Goal: Task Accomplishment & Management: Use online tool/utility

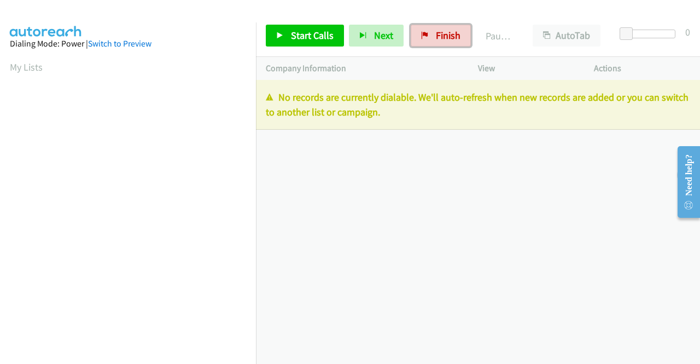
drag, startPoint x: 430, startPoint y: 33, endPoint x: 392, endPoint y: 53, distance: 43.1
click at [430, 33] on link "Finish" at bounding box center [441, 36] width 60 height 22
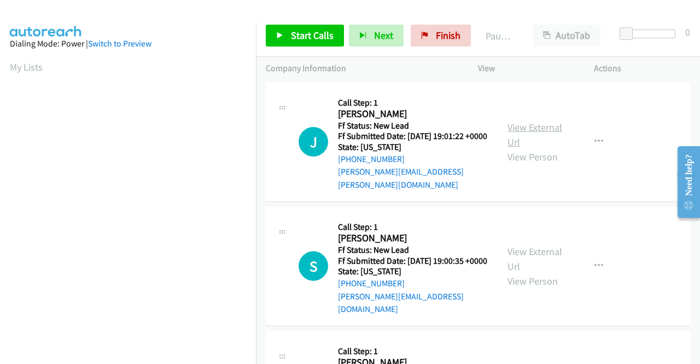
click at [530, 125] on link "View External Url" at bounding box center [535, 134] width 55 height 27
click at [536, 245] on link "View External Url" at bounding box center [535, 258] width 55 height 27
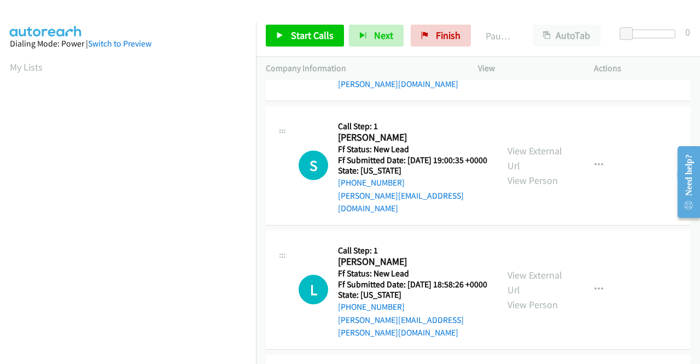
scroll to position [109, 0]
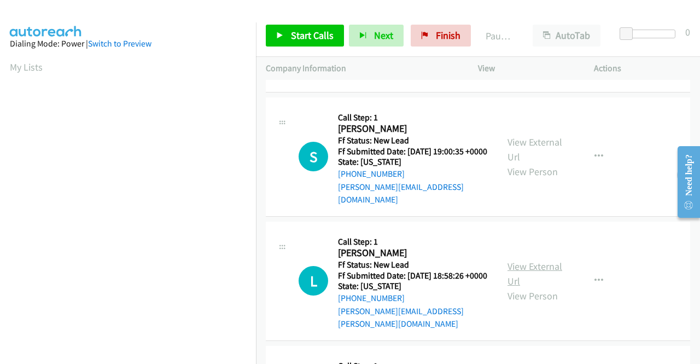
click at [538, 263] on link "View External Url" at bounding box center [535, 273] width 55 height 27
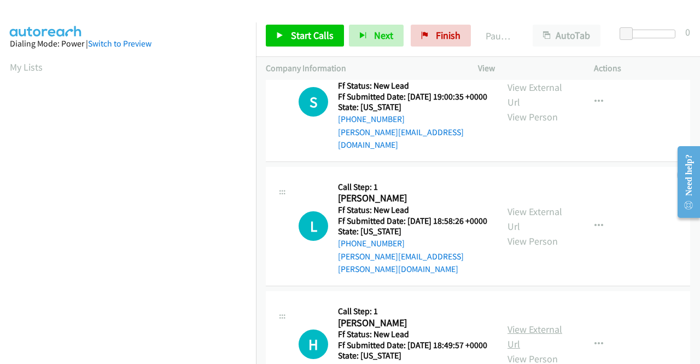
click at [537, 326] on link "View External Url" at bounding box center [535, 336] width 55 height 27
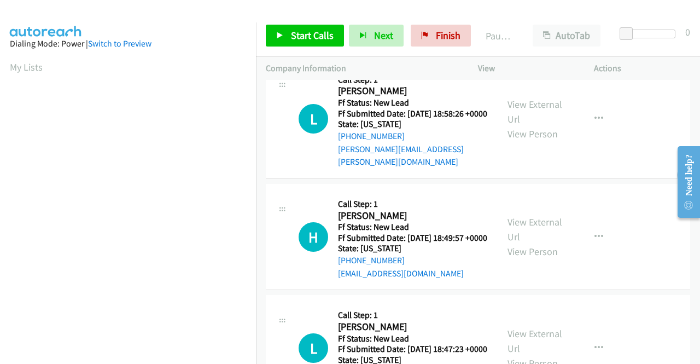
scroll to position [274, 0]
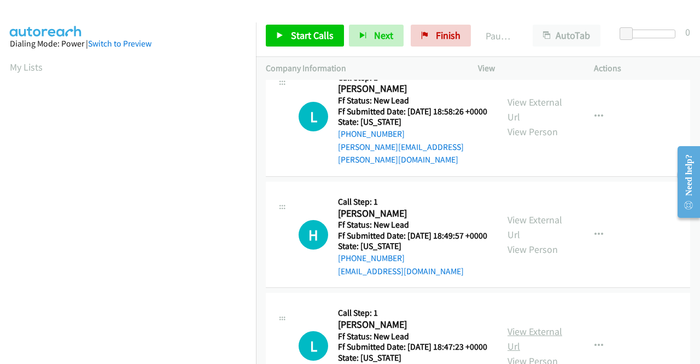
click at [536, 339] on link "View External Url" at bounding box center [535, 338] width 55 height 27
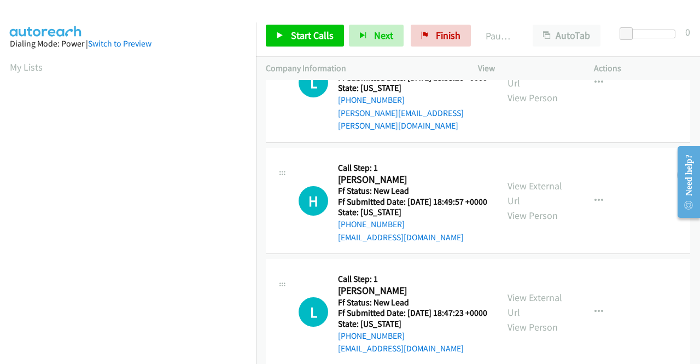
scroll to position [339, 0]
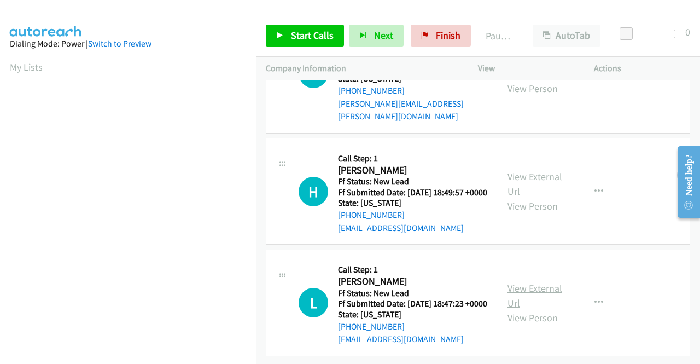
click at [536, 282] on link "View External Url" at bounding box center [535, 295] width 55 height 27
click at [303, 32] on span "Start Calls" at bounding box center [312, 35] width 43 height 13
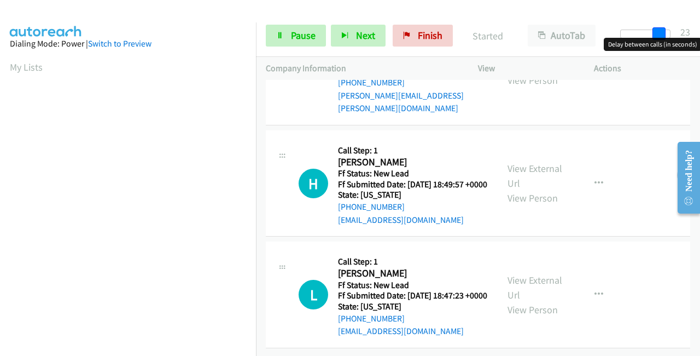
drag, startPoint x: 663, startPoint y: 30, endPoint x: 700, endPoint y: 30, distance: 36.7
click at [700, 30] on div "Start Calls Pause Next Finish Started AutoTab AutoTab 23" at bounding box center [478, 36] width 444 height 42
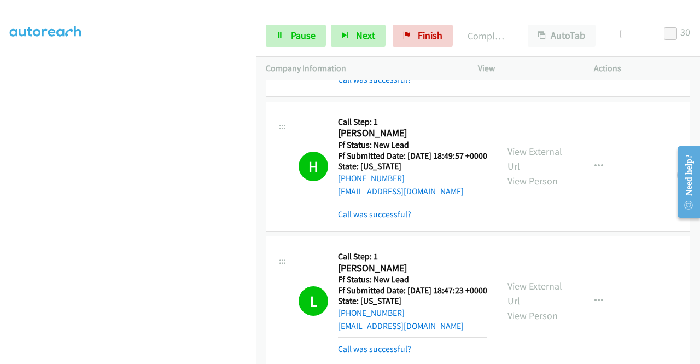
scroll to position [504, 0]
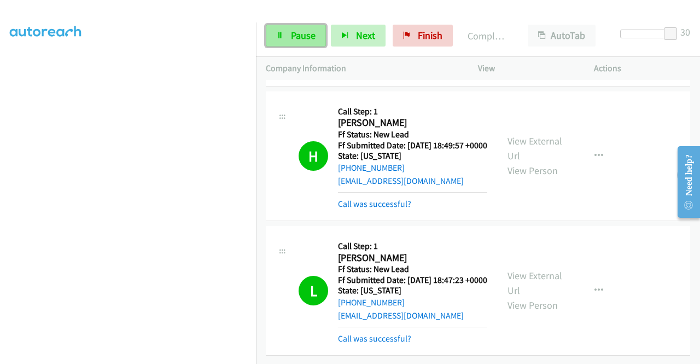
click at [280, 36] on icon at bounding box center [280, 36] width 8 height 8
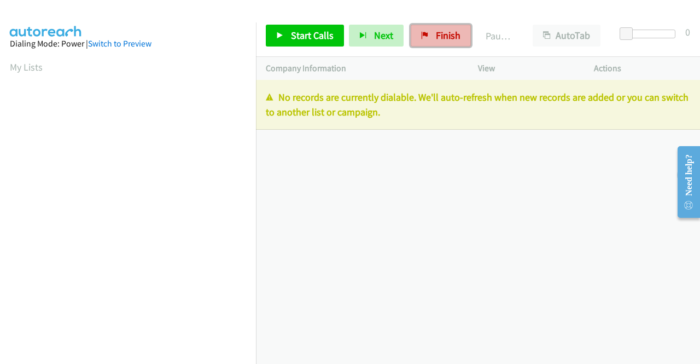
click at [442, 31] on span "Finish" at bounding box center [448, 35] width 25 height 13
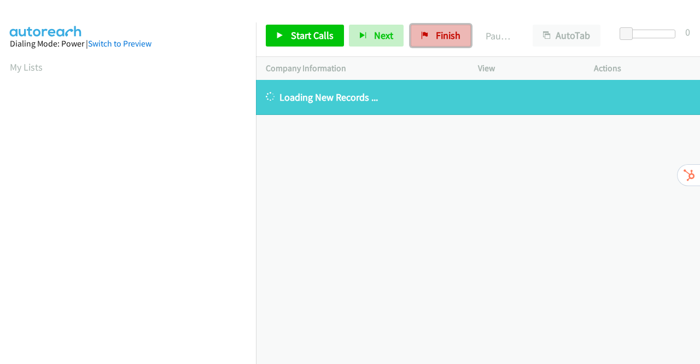
click at [428, 34] on link "Finish" at bounding box center [441, 36] width 60 height 22
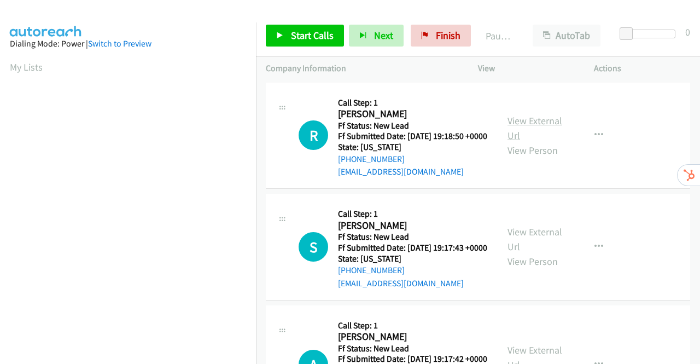
click at [538, 126] on link "View External Url" at bounding box center [535, 127] width 55 height 27
click at [529, 249] on link "View External Url" at bounding box center [535, 238] width 55 height 27
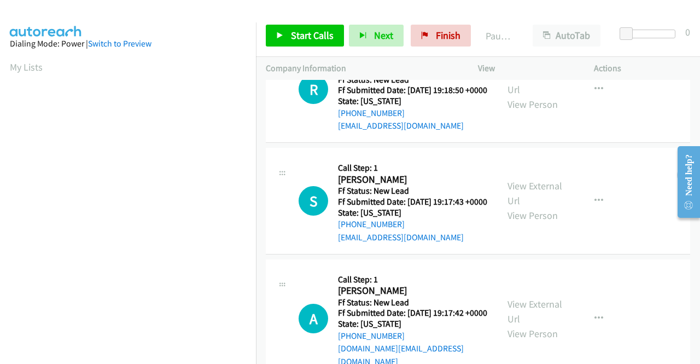
scroll to position [109, 0]
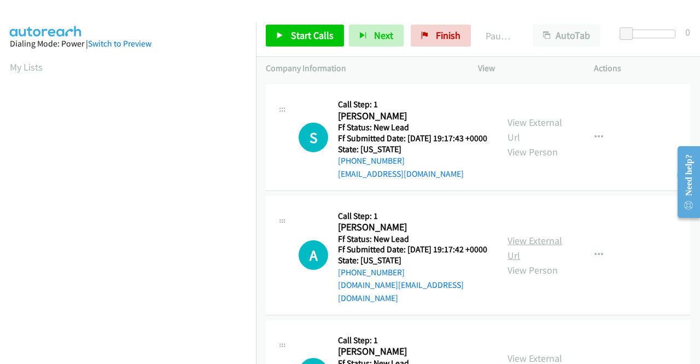
click at [538, 259] on link "View External Url" at bounding box center [535, 247] width 55 height 27
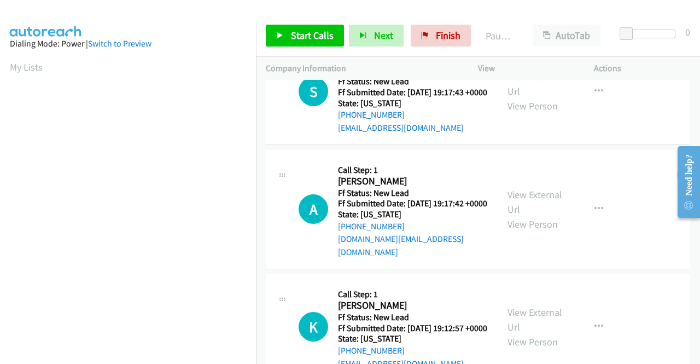
scroll to position [219, 0]
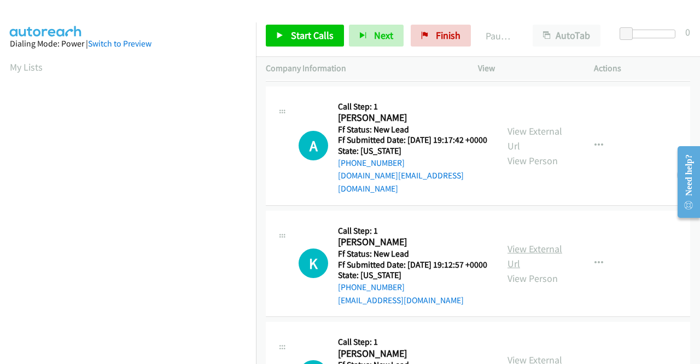
click at [544, 270] on link "View External Url" at bounding box center [535, 255] width 55 height 27
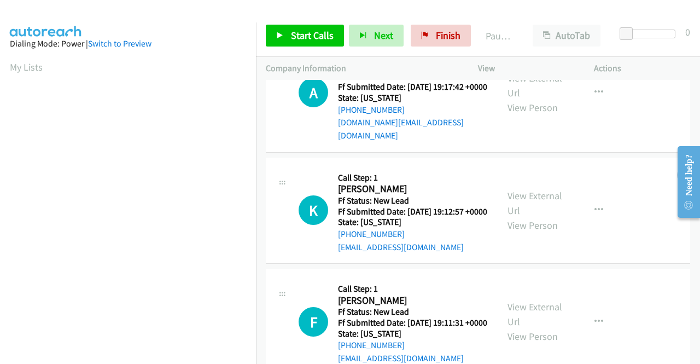
scroll to position [328, 0]
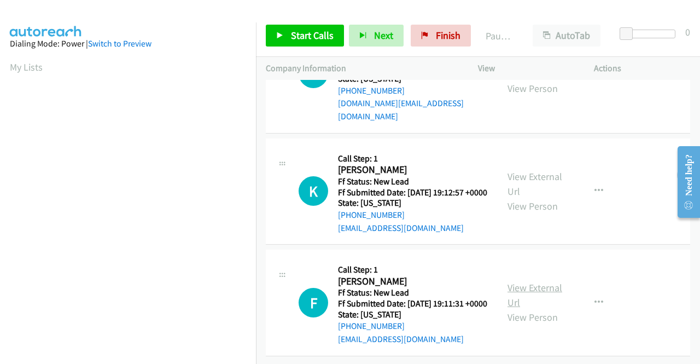
click at [535, 290] on link "View External Url" at bounding box center [535, 294] width 55 height 27
click at [316, 42] on link "Start Calls" at bounding box center [305, 36] width 78 height 22
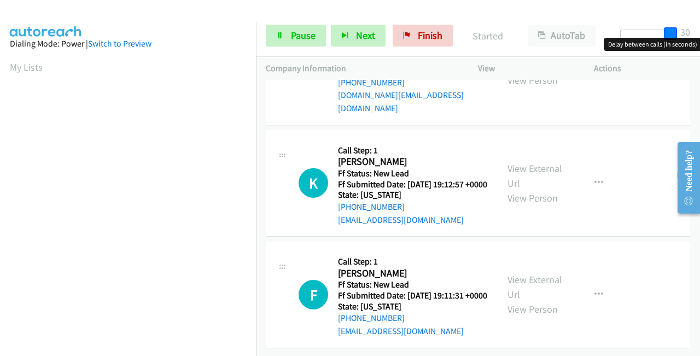
drag, startPoint x: 624, startPoint y: 32, endPoint x: 700, endPoint y: 32, distance: 75.5
click at [700, 32] on div "Start Calls Pause Next Finish Started AutoTab AutoTab 30" at bounding box center [478, 36] width 444 height 42
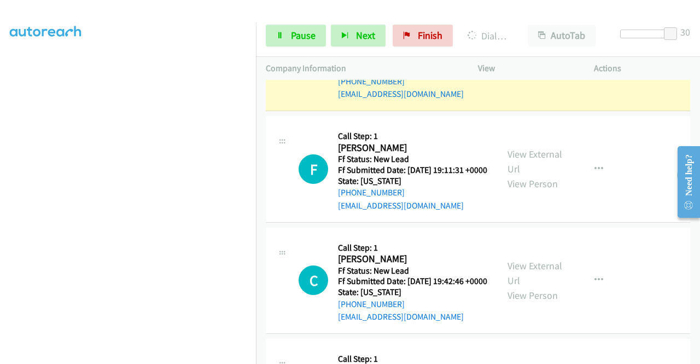
scroll to position [604, 0]
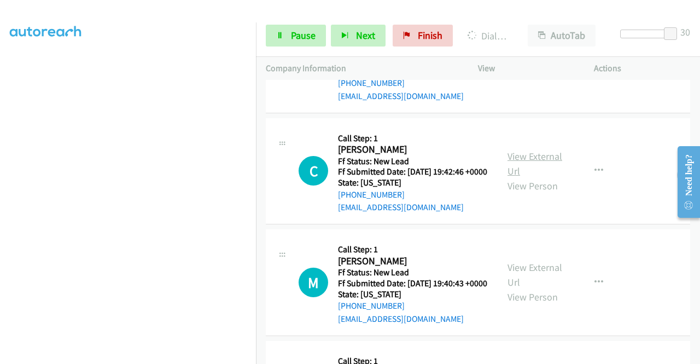
click at [525, 177] on link "View External Url" at bounding box center [535, 163] width 55 height 27
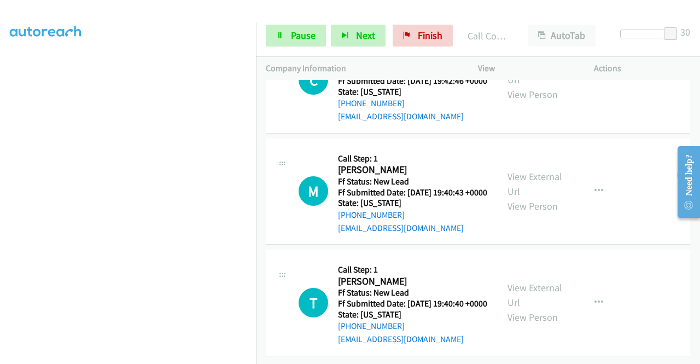
scroll to position [736, 0]
click at [538, 197] on link "View External Url" at bounding box center [535, 183] width 55 height 27
click at [532, 281] on link "View External Url" at bounding box center [535, 294] width 55 height 27
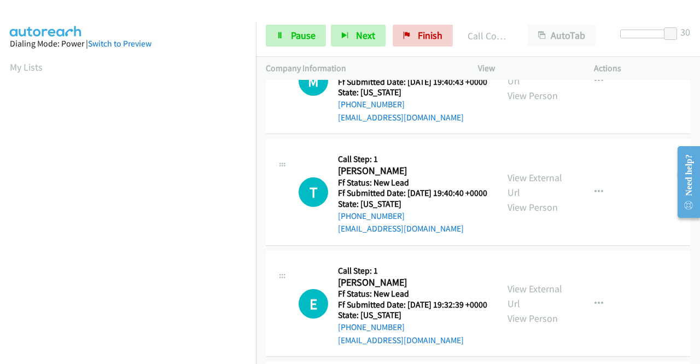
scroll to position [1039, 0]
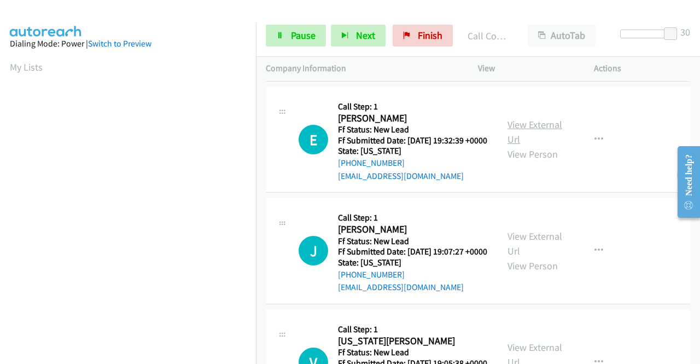
click at [519, 146] on link "View External Url" at bounding box center [535, 131] width 55 height 27
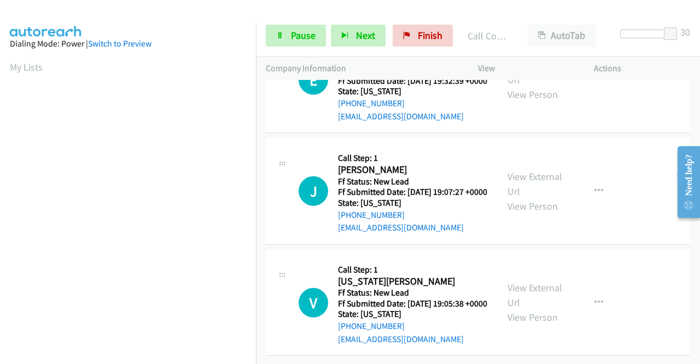
scroll to position [1149, 0]
click at [533, 197] on link "View External Url" at bounding box center [535, 183] width 55 height 27
click at [525, 281] on link "View External Url" at bounding box center [535, 294] width 55 height 27
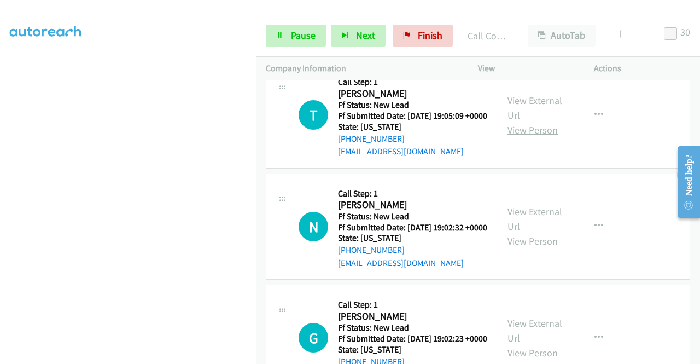
scroll to position [1475, 0]
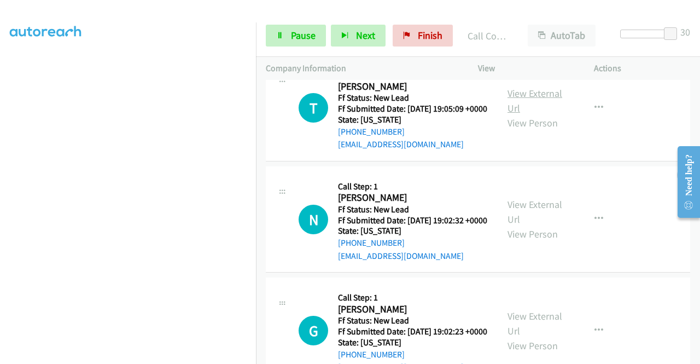
click at [534, 114] on link "View External Url" at bounding box center [535, 100] width 55 height 27
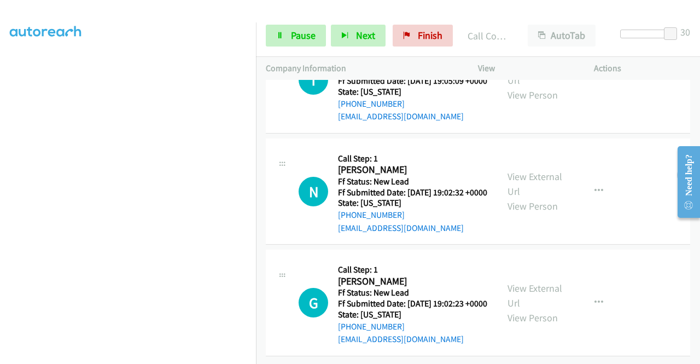
scroll to position [1639, 0]
click at [527, 170] on link "View External Url" at bounding box center [535, 183] width 55 height 27
click at [527, 282] on link "View External Url" at bounding box center [535, 295] width 55 height 27
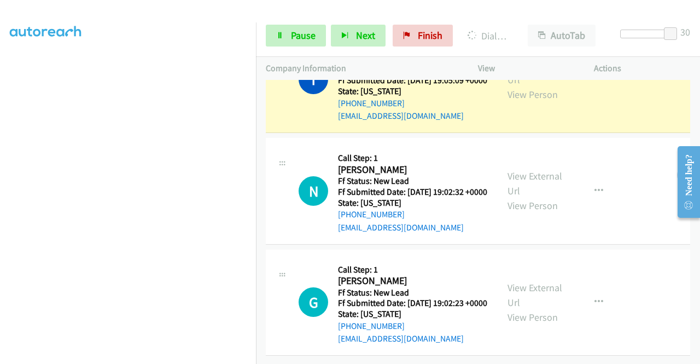
scroll to position [1691, 0]
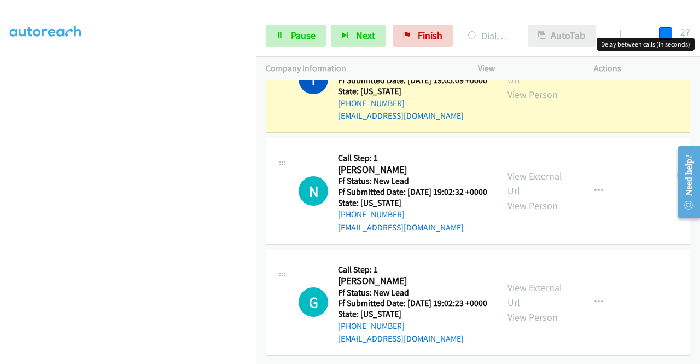
drag, startPoint x: 669, startPoint y: 34, endPoint x: 571, endPoint y: 40, distance: 98.1
click at [588, 34] on div "Start Calls Pause Next Finish Dialing Tammie Burchett AutoTab AutoTab 27" at bounding box center [478, 36] width 444 height 42
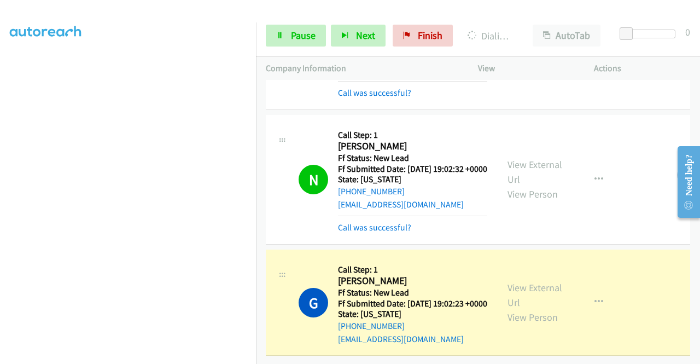
scroll to position [249, 0]
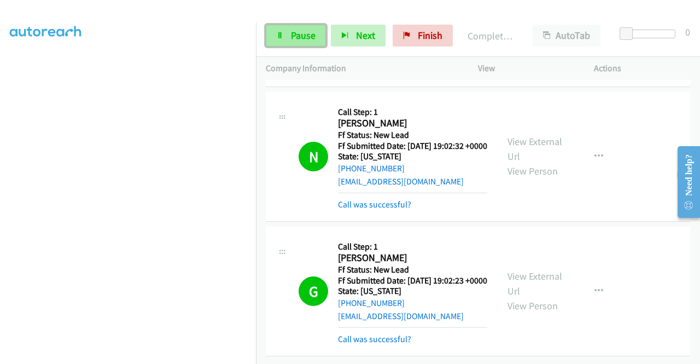
click at [280, 34] on icon at bounding box center [280, 36] width 8 height 8
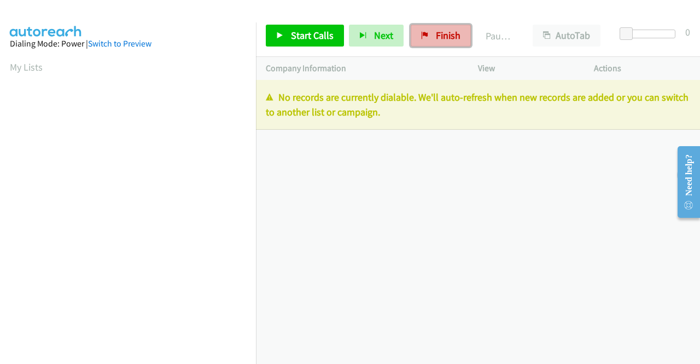
click at [442, 29] on span "Finish" at bounding box center [448, 35] width 25 height 13
click at [437, 33] on span "Finish" at bounding box center [448, 35] width 25 height 13
